Goal: Information Seeking & Learning: Understand process/instructions

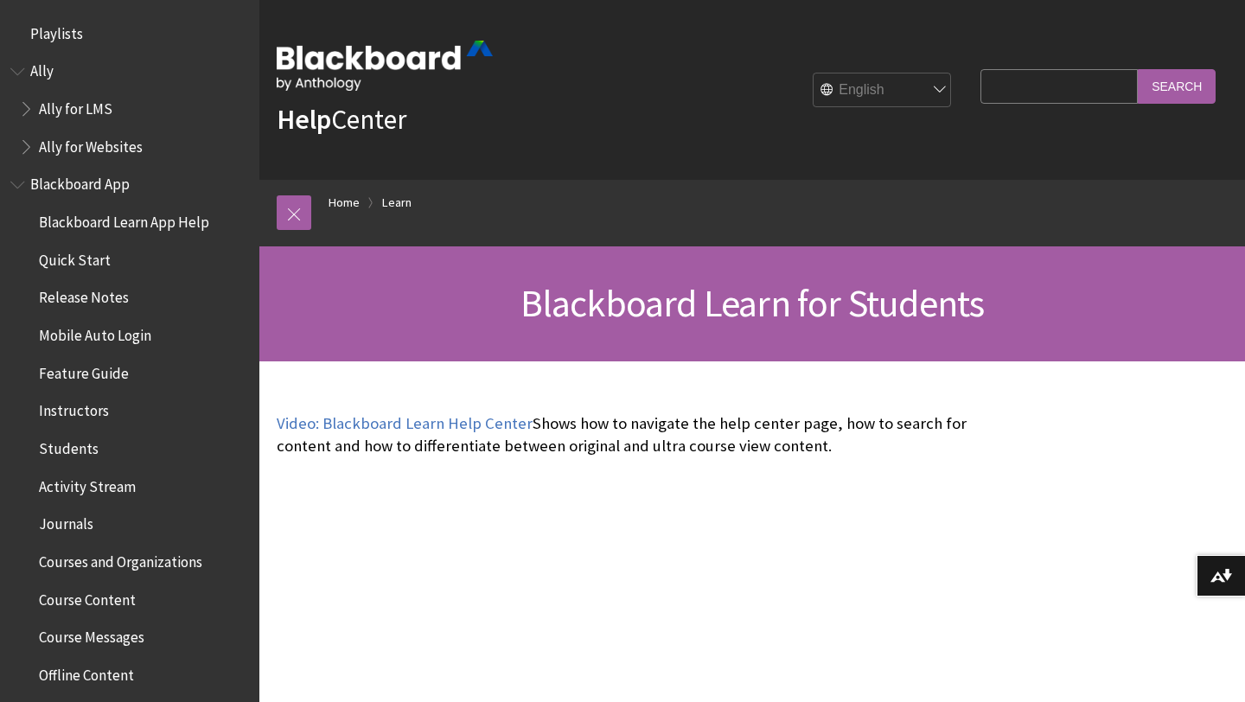
scroll to position [1665, 0]
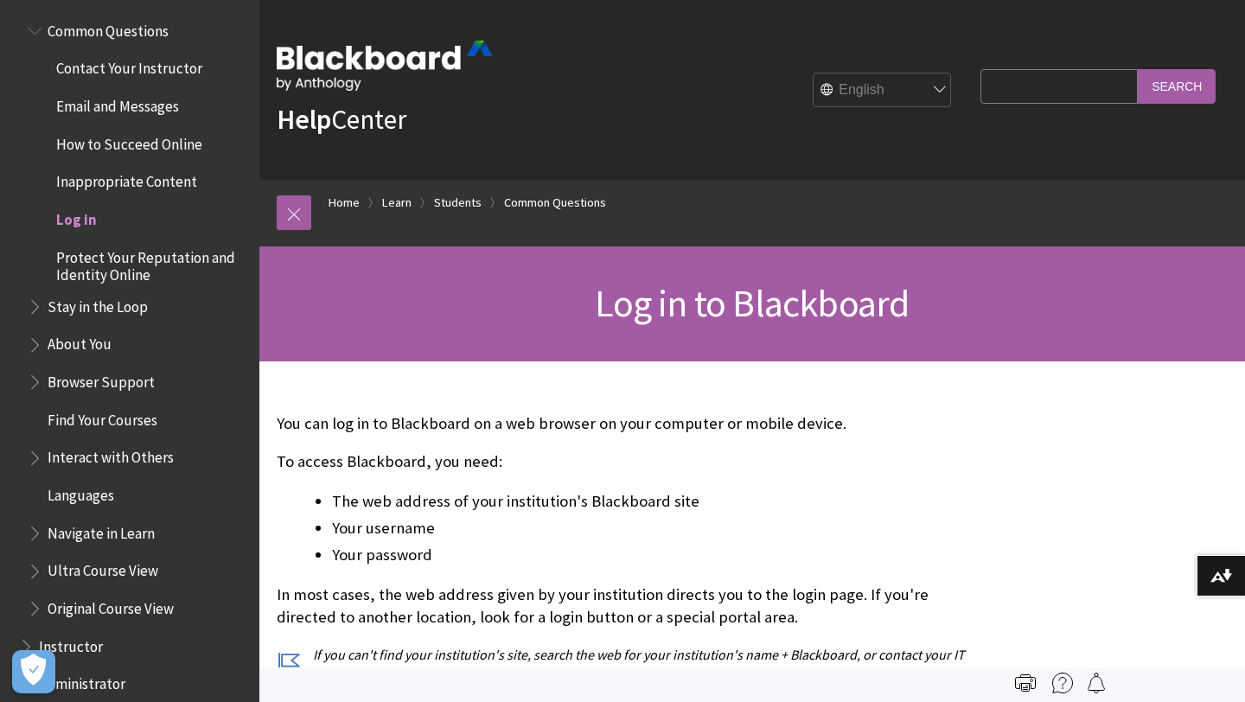
scroll to position [1647, 0]
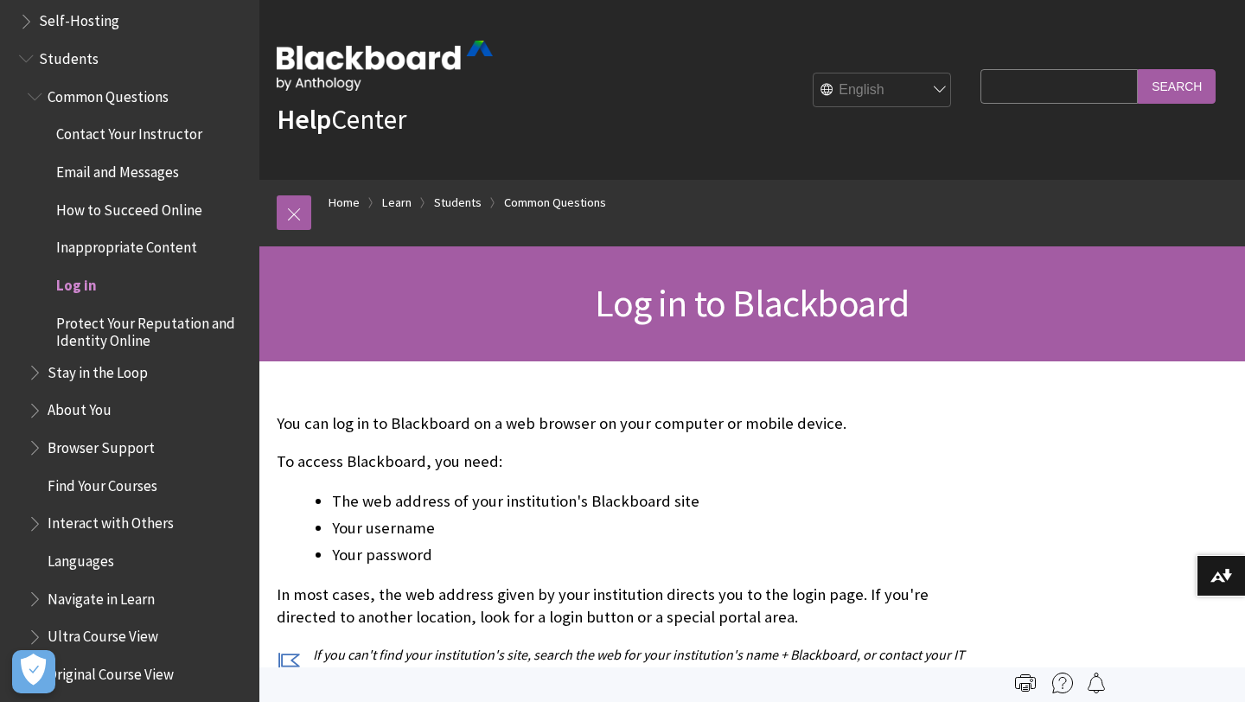
click at [84, 287] on span "Log in" at bounding box center [76, 282] width 41 height 23
click at [75, 289] on span "Log in" at bounding box center [76, 282] width 41 height 23
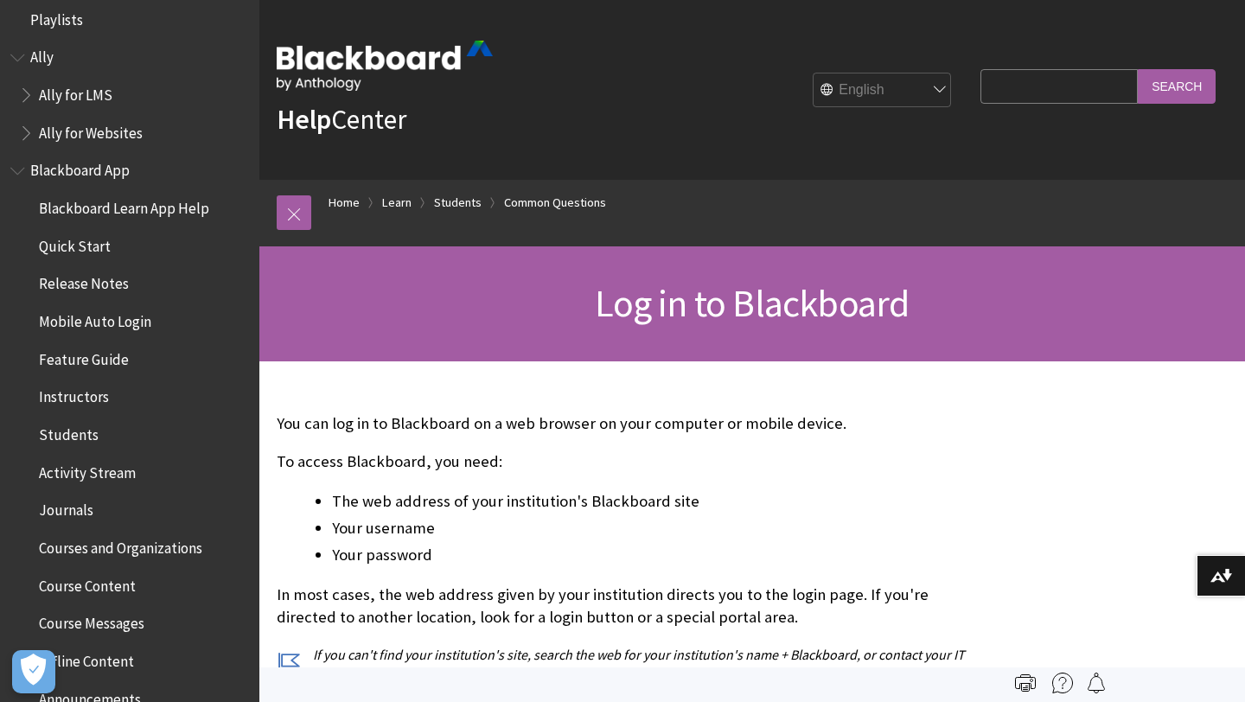
scroll to position [0, 0]
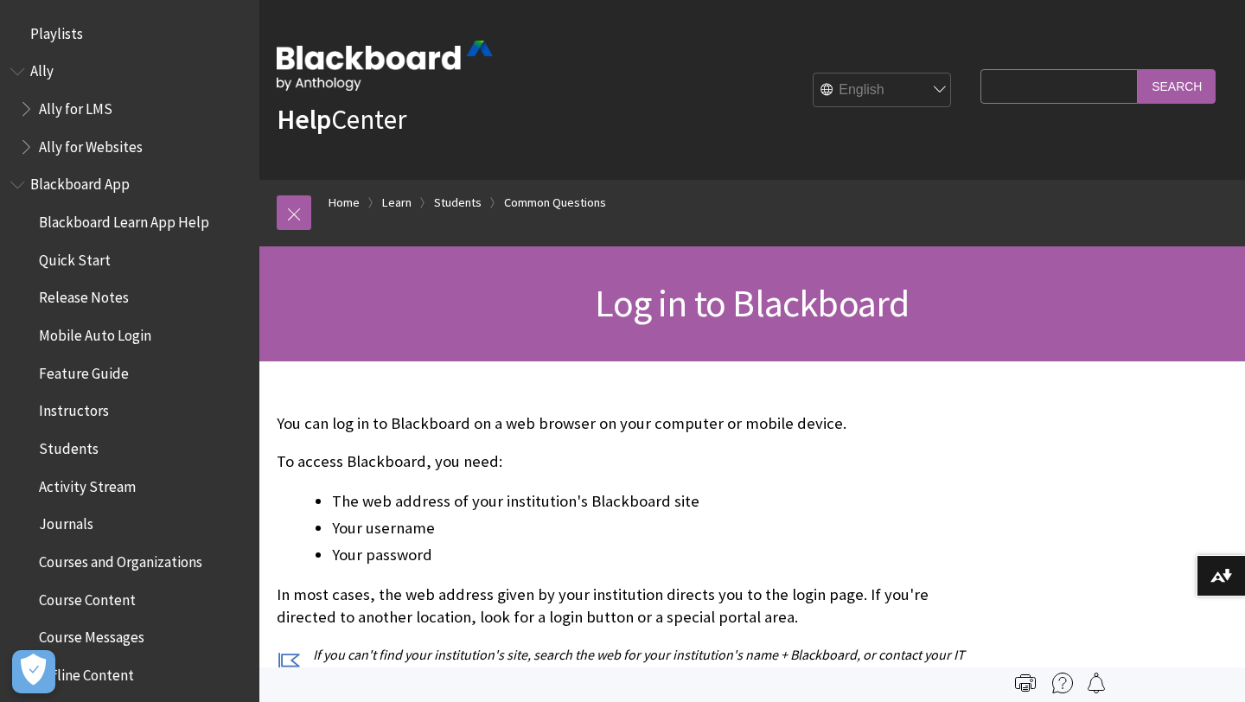
click at [54, 74] on span "Ally" at bounding box center [129, 71] width 239 height 29
click at [51, 73] on span "Ally" at bounding box center [42, 68] width 25 height 23
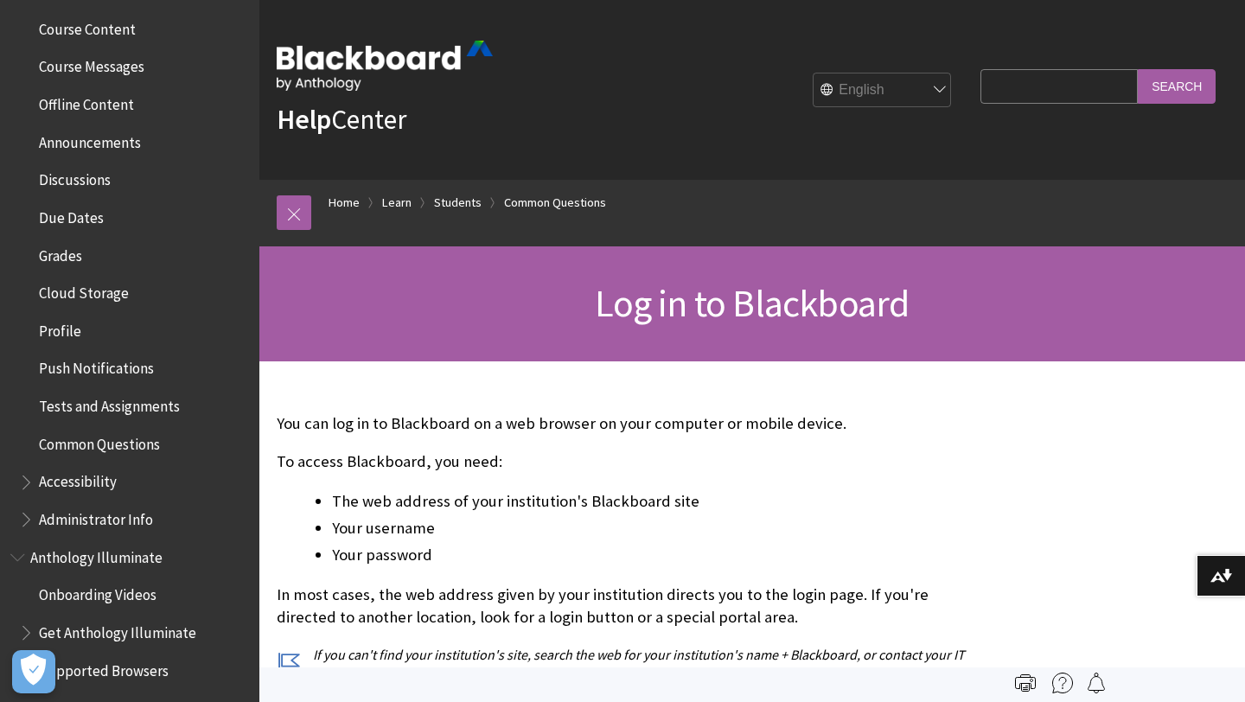
scroll to position [614, 0]
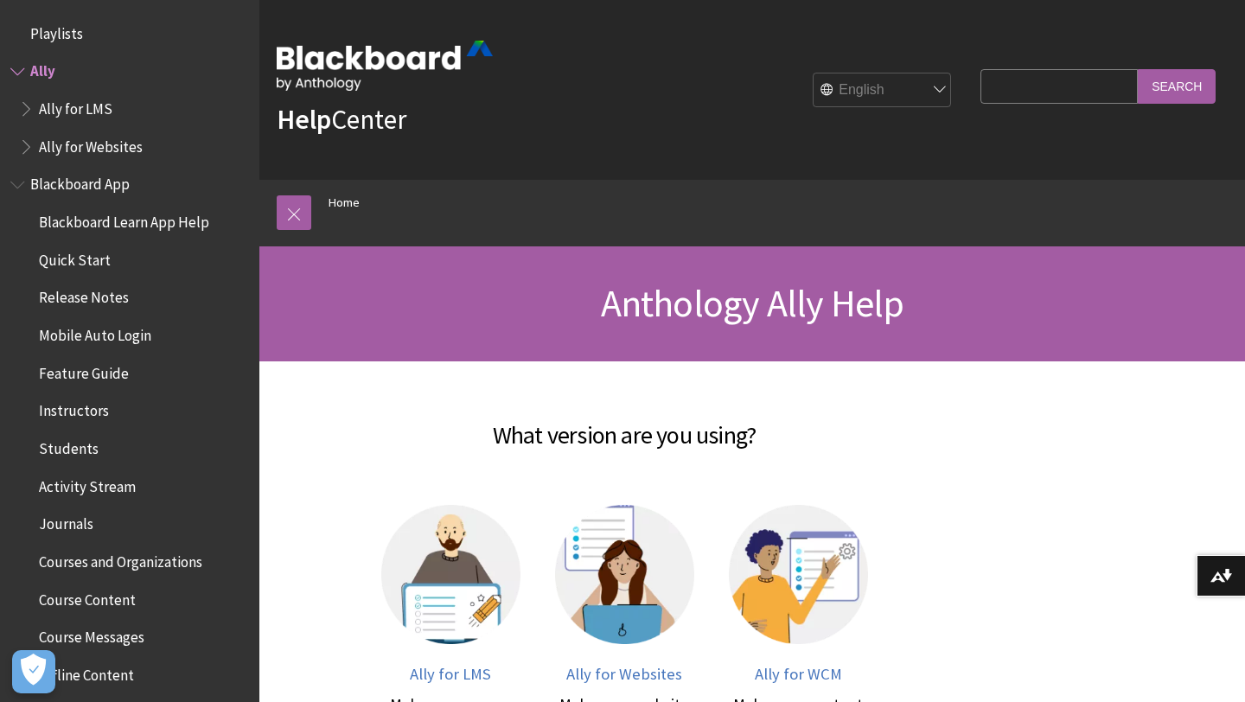
click at [86, 42] on span "Playlists" at bounding box center [129, 33] width 239 height 29
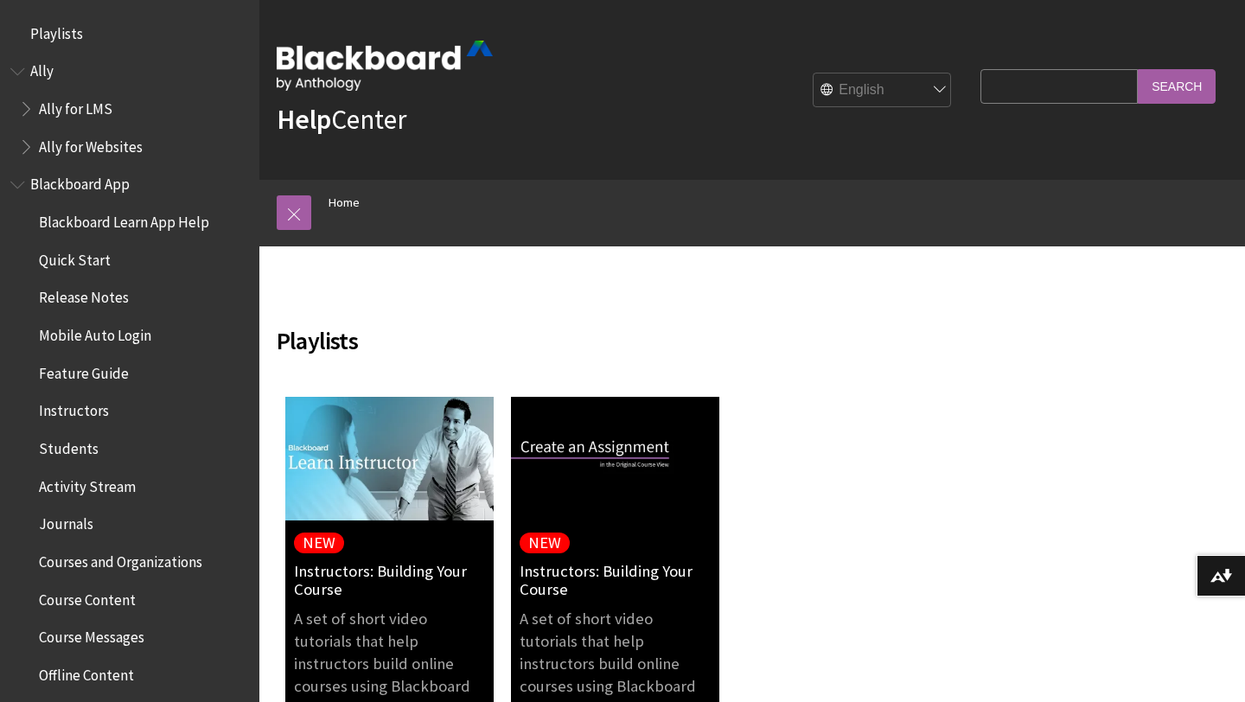
click at [63, 447] on span "Students" at bounding box center [69, 445] width 60 height 23
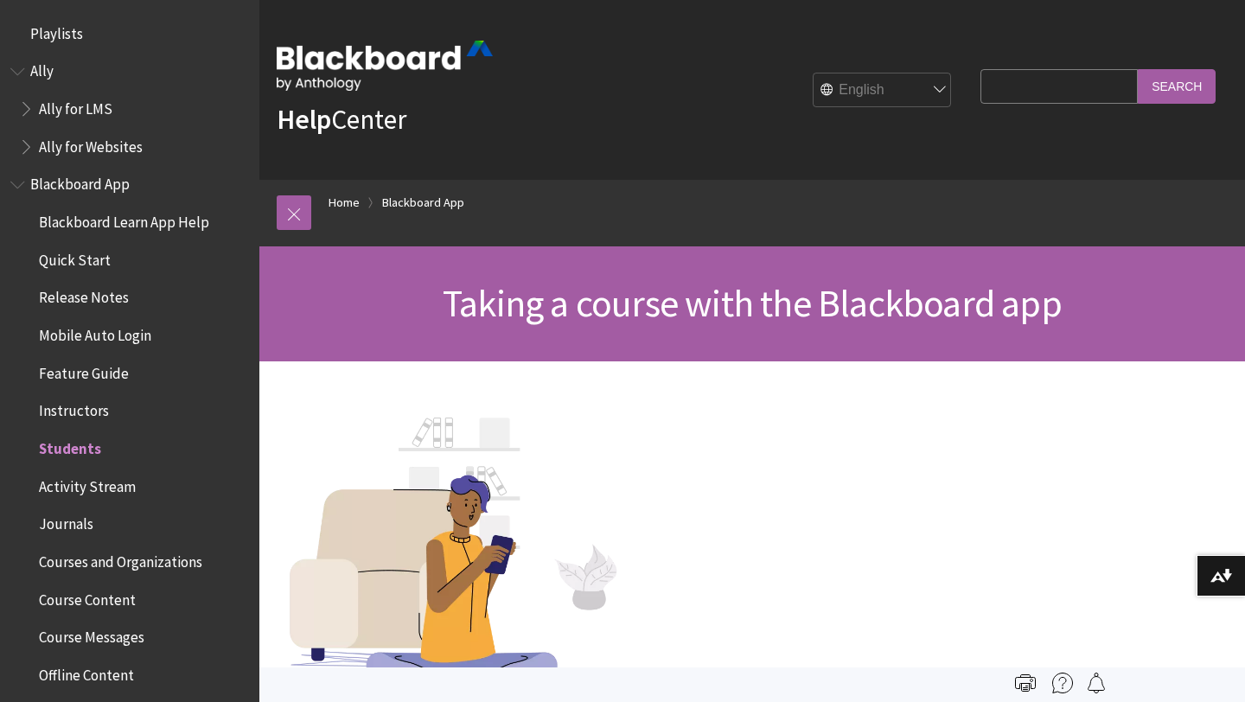
scroll to position [408, 0]
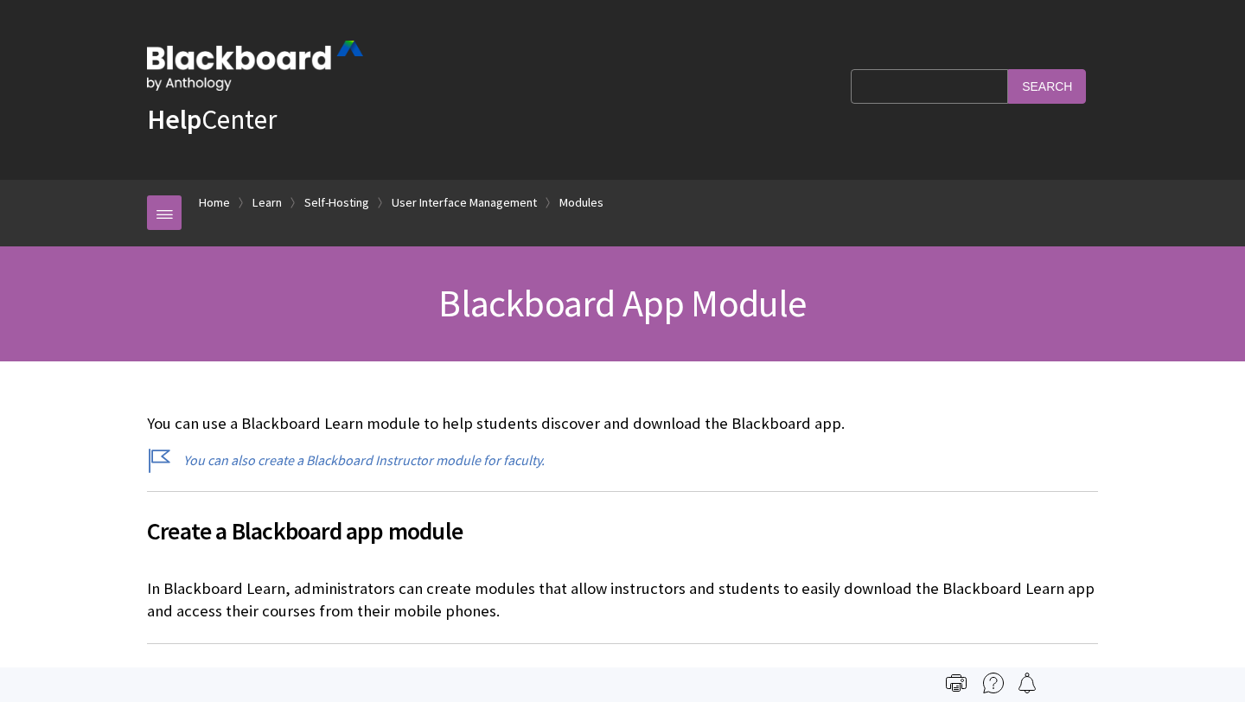
scroll to position [2771, 0]
